Goal: Task Accomplishment & Management: Manage account settings

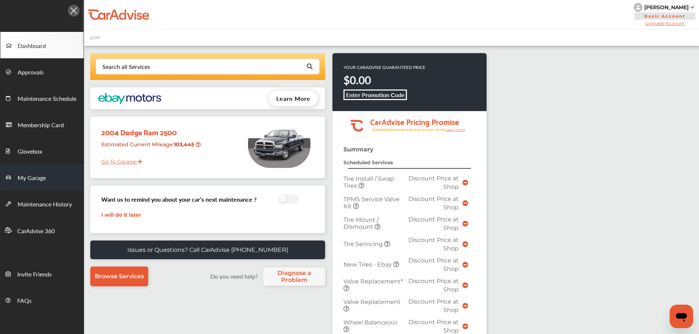
click at [44, 176] on span "My Garage" at bounding box center [32, 178] width 28 height 10
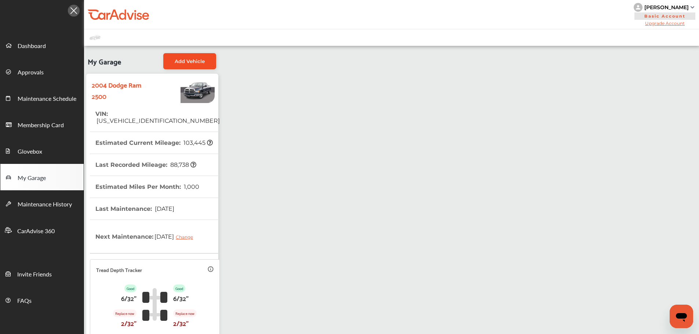
click at [202, 58] on span "Add Vehicle" at bounding box center [190, 61] width 30 height 6
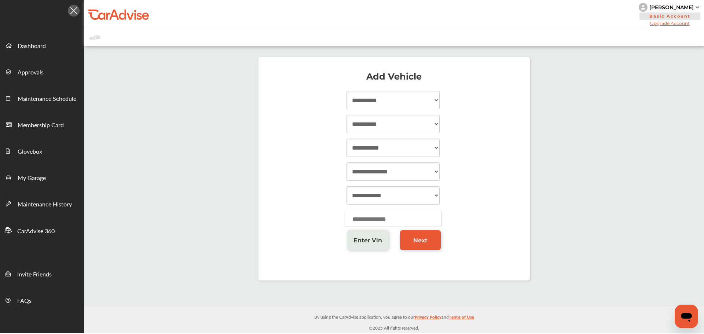
click at [365, 253] on div "Enter Vin" at bounding box center [367, 243] width 53 height 26
click at [364, 247] on link "Enter Vin" at bounding box center [367, 240] width 41 height 20
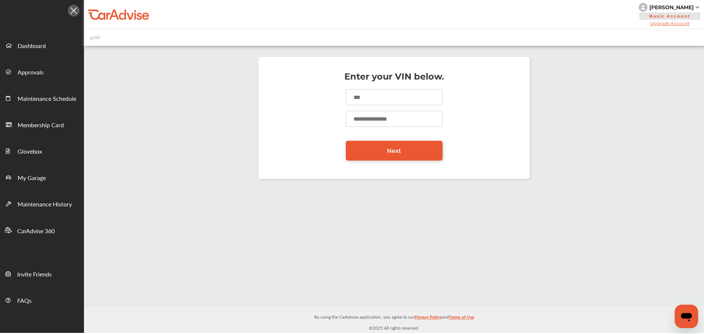
click at [378, 103] on input at bounding box center [394, 97] width 97 height 16
paste input "**********"
type input "**********"
click at [377, 117] on input "number" at bounding box center [394, 119] width 97 height 16
type input "*****"
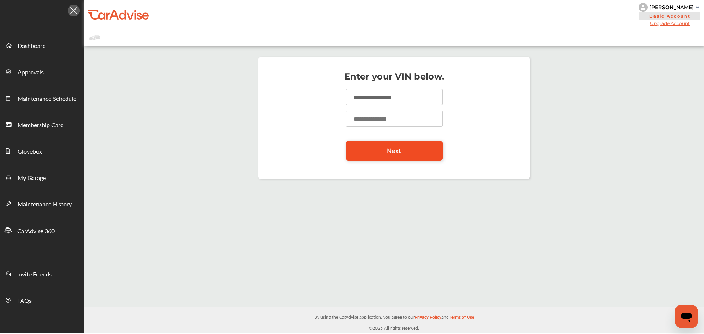
click at [376, 154] on link "Next" at bounding box center [394, 151] width 97 height 20
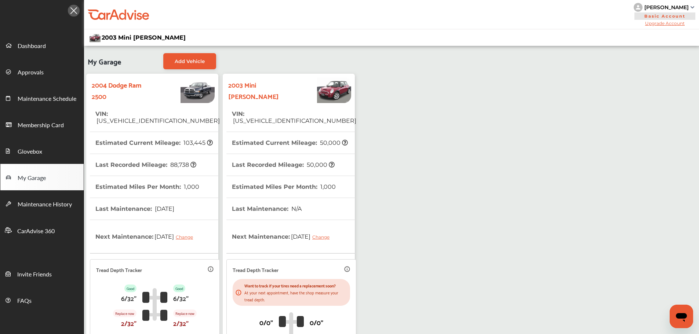
click at [294, 122] on th "VIN : [US_VEHICLE_IDENTIFICATION_NUMBER]" at bounding box center [294, 117] width 124 height 29
drag, startPoint x: 301, startPoint y: 114, endPoint x: 302, endPoint y: 105, distance: 9.2
click at [301, 117] on span "[US_VEHICLE_IDENTIFICATION_NUMBER]" at bounding box center [294, 120] width 124 height 7
click at [47, 41] on link "Dashboard" at bounding box center [41, 45] width 83 height 26
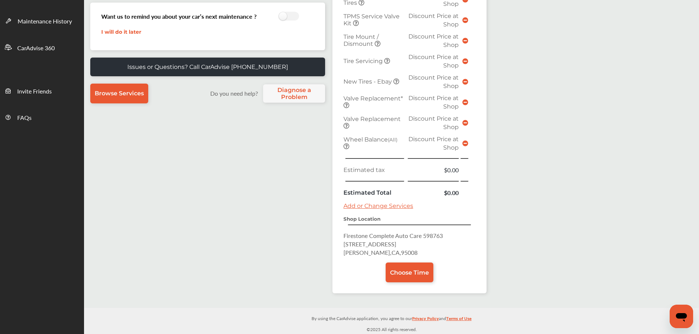
scroll to position [183, 0]
click at [407, 267] on link "Choose Time" at bounding box center [409, 272] width 48 height 20
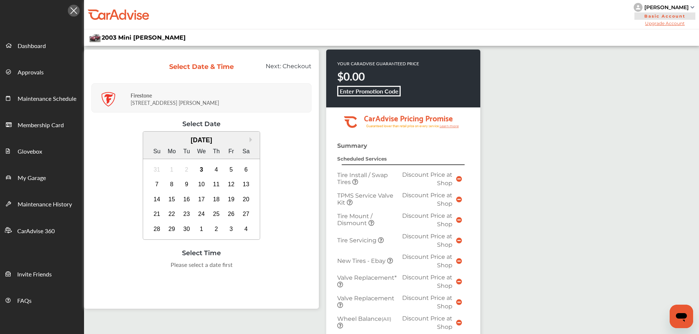
click at [692, 7] on img at bounding box center [692, 7] width 4 height 2
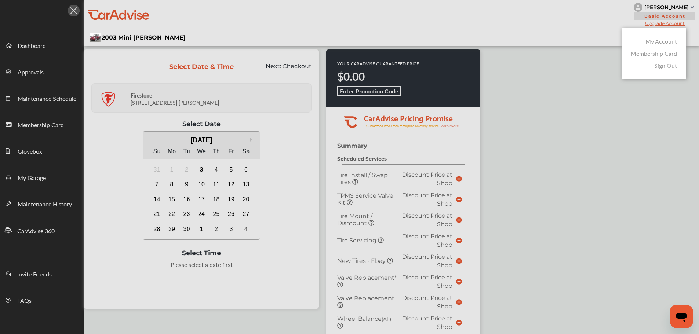
click at [641, 54] on link "Membership Card" at bounding box center [653, 53] width 46 height 8
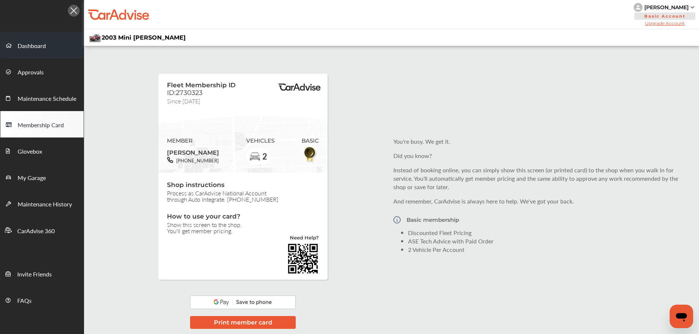
click at [51, 44] on link "Dashboard" at bounding box center [41, 45] width 83 height 26
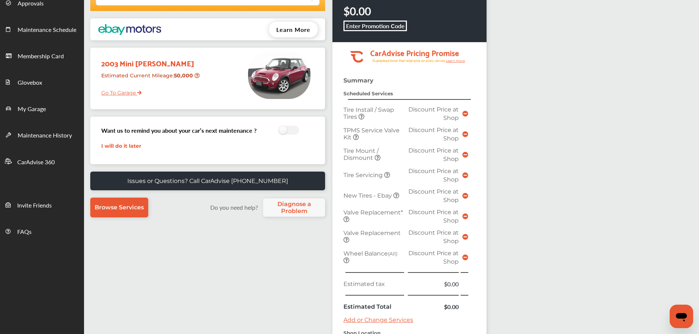
scroll to position [147, 0]
